Goal: Task Accomplishment & Management: Use online tool/utility

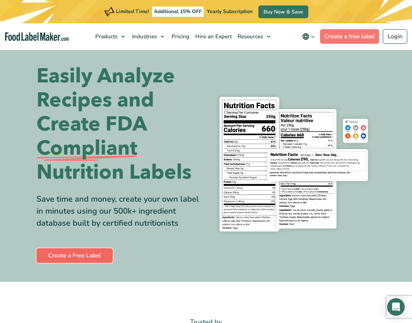
click at [87, 257] on link "Create a Free Label" at bounding box center [74, 256] width 76 height 15
